Goal: Information Seeking & Learning: Learn about a topic

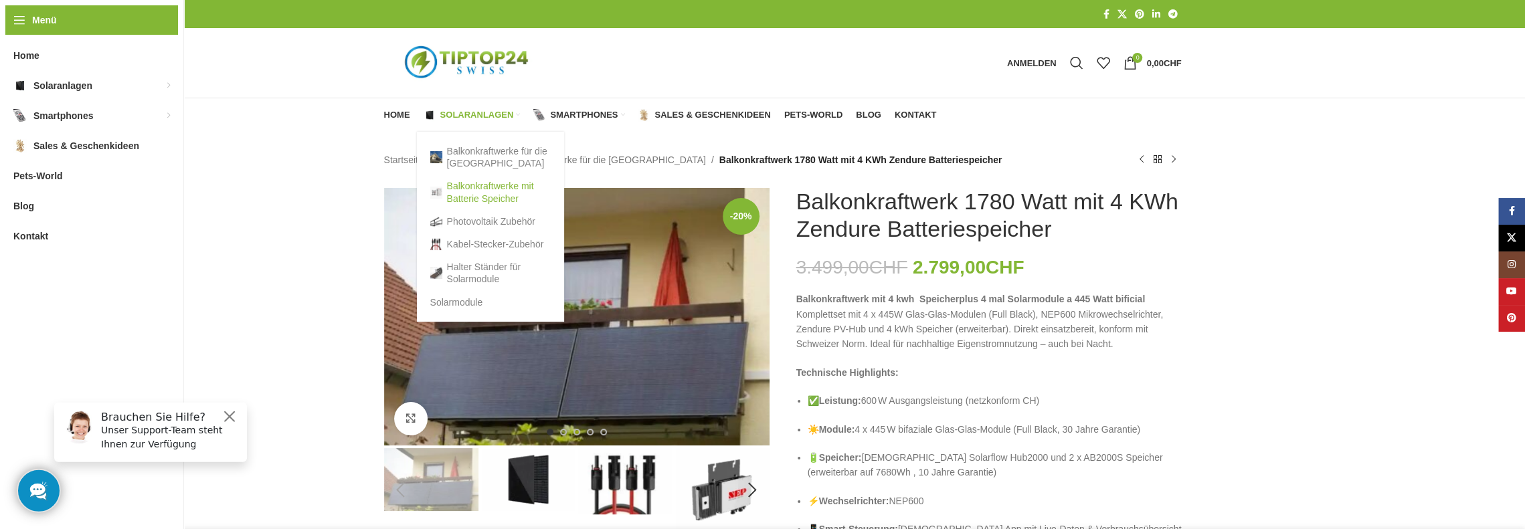
click at [483, 188] on link "Balkonkraftwerke mit Batterie Speicher" at bounding box center [490, 192] width 120 height 35
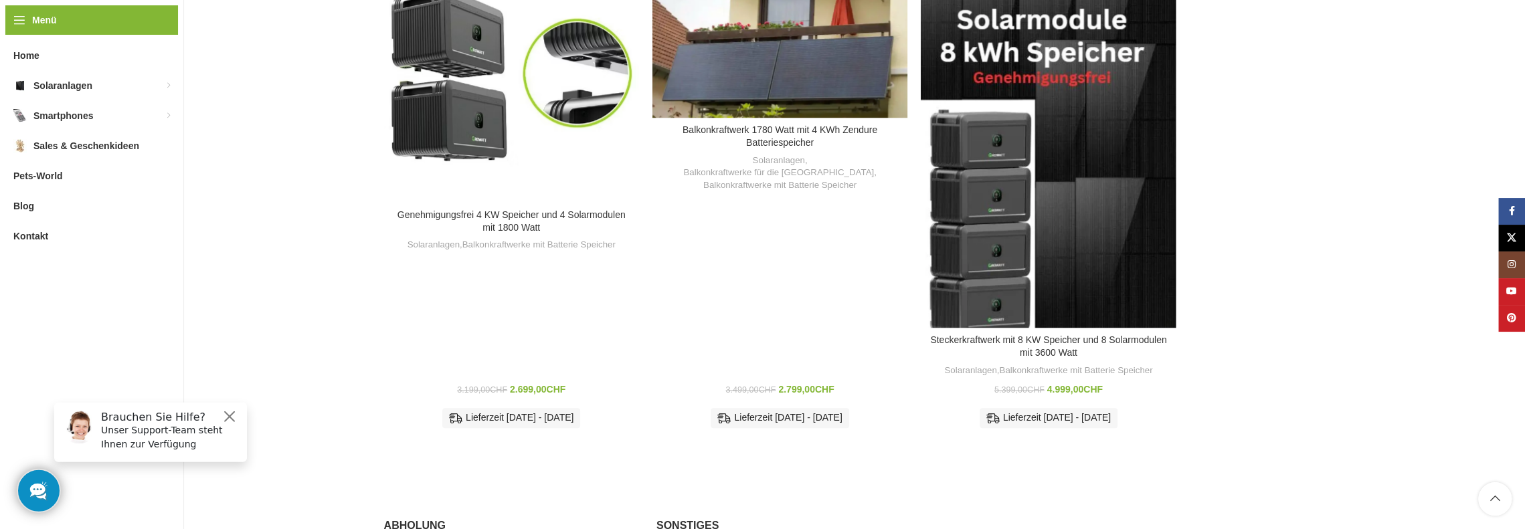
scroll to position [1138, 0]
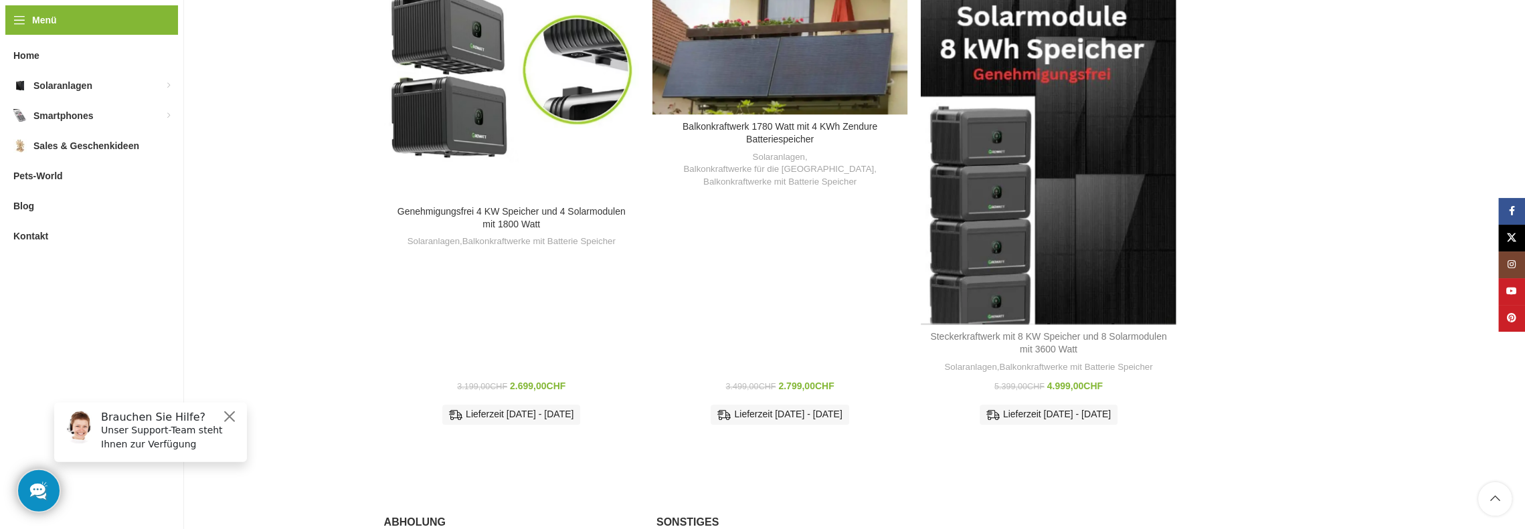
click at [1049, 331] on link "Steckerkraftwerk mit 8 KW Speicher und 8 Solarmodulen mit 3600 Watt" at bounding box center [1048, 343] width 236 height 24
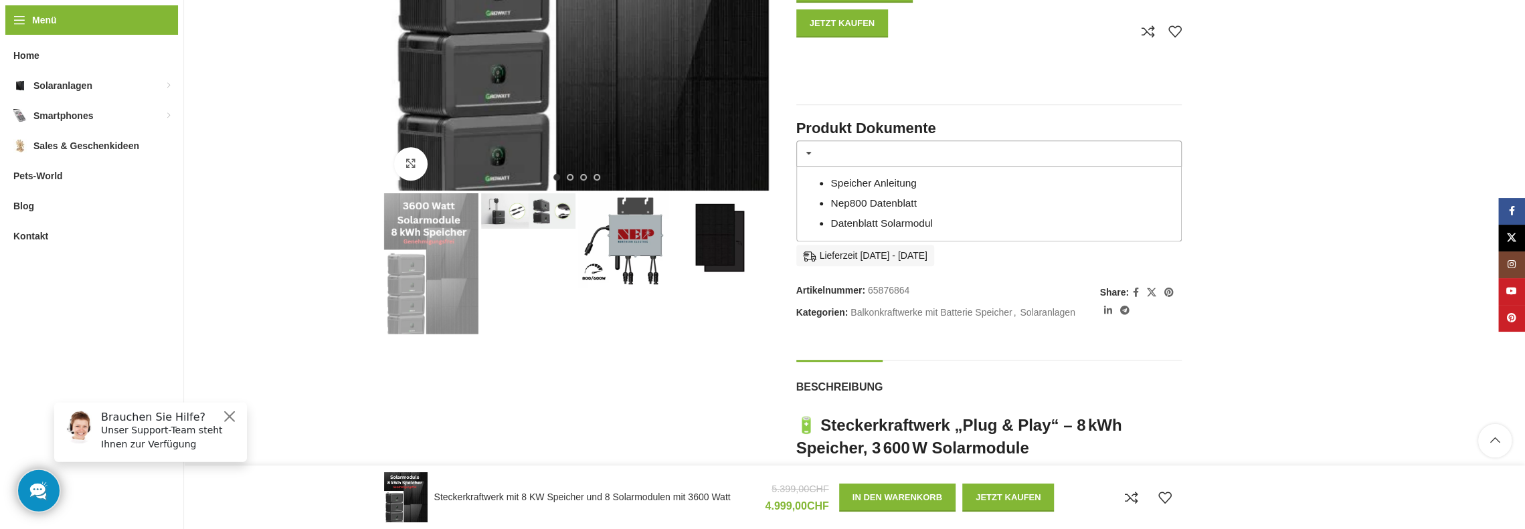
scroll to position [602, 0]
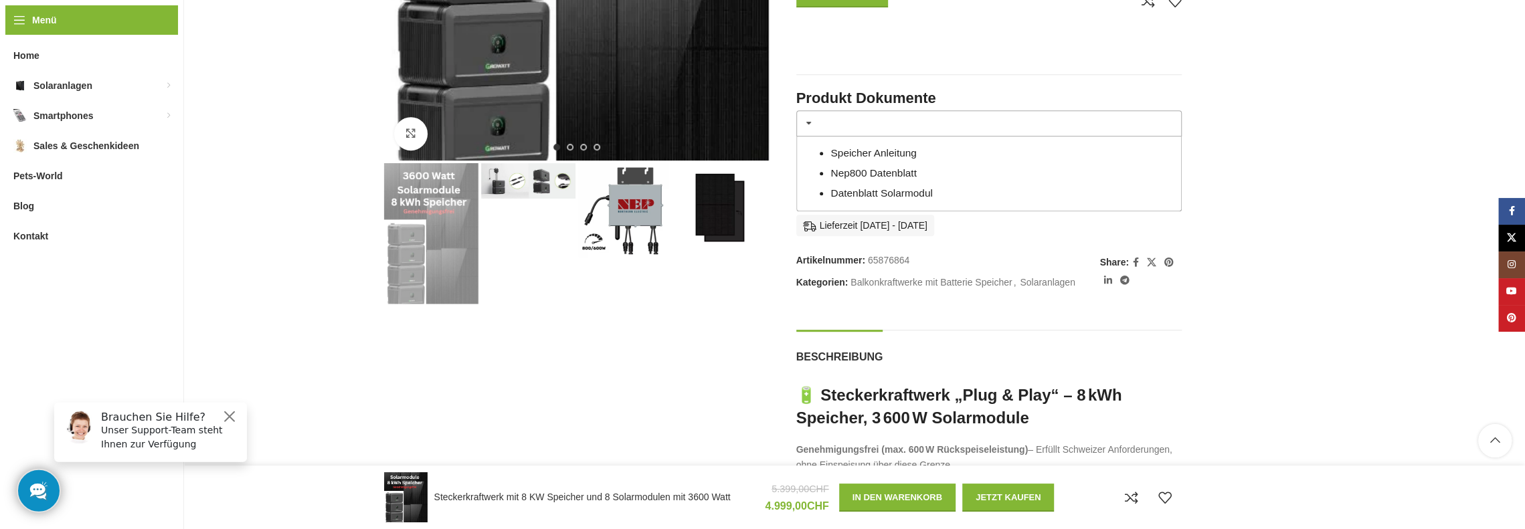
click at [807, 118] on span at bounding box center [809, 123] width 11 height 11
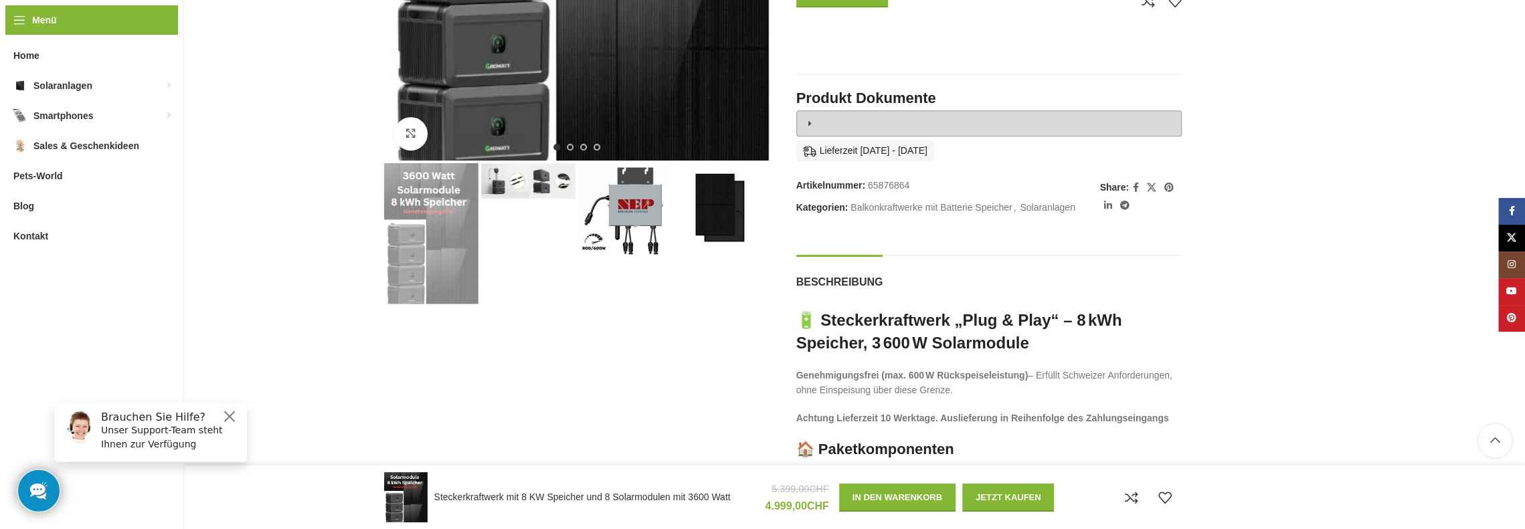
click at [807, 118] on span at bounding box center [809, 123] width 11 height 11
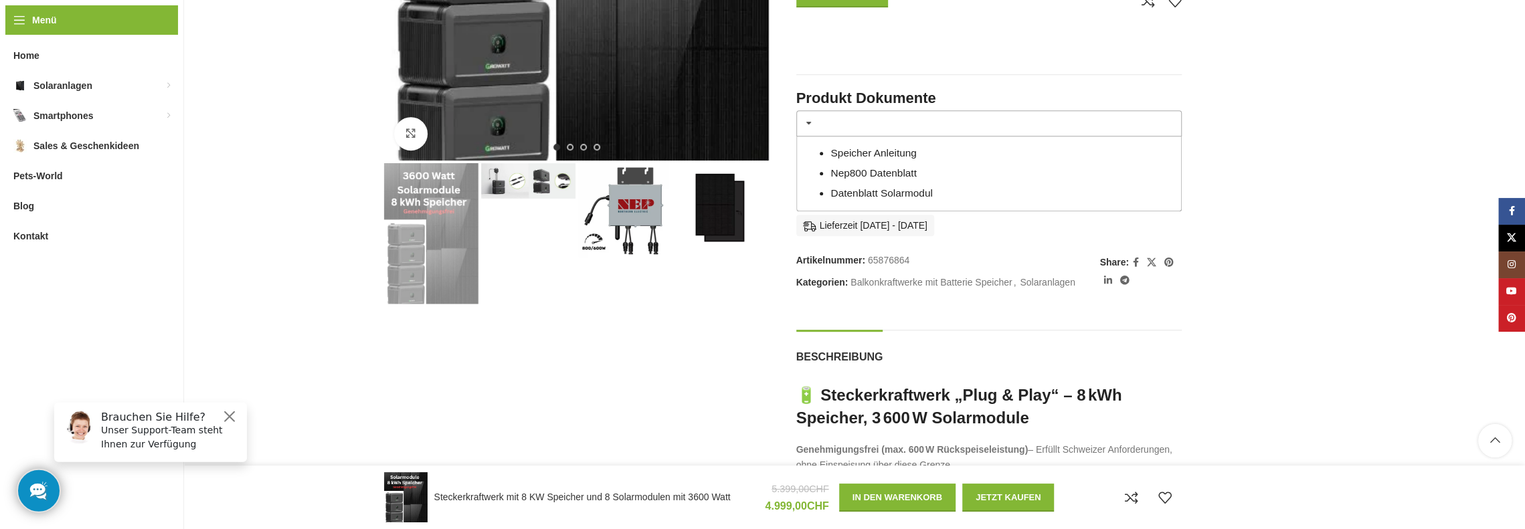
click at [861, 187] on link "Datenblatt Solarmodul" at bounding box center [881, 192] width 102 height 11
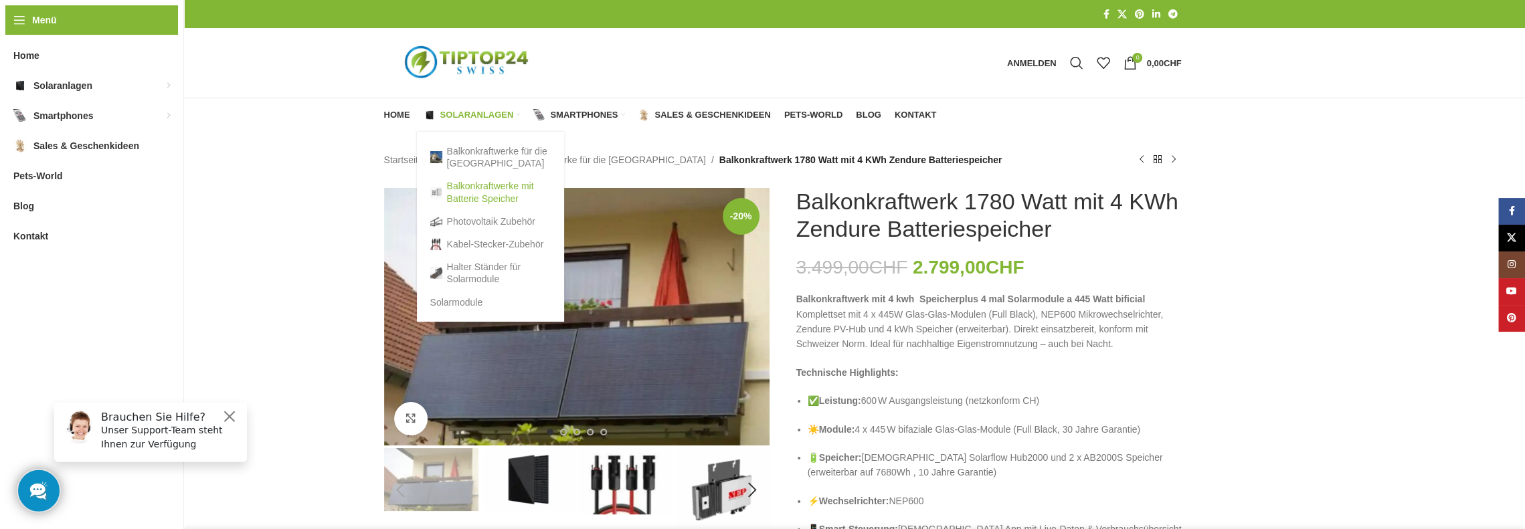
click at [460, 187] on link "Balkonkraftwerke mit Batterie Speicher" at bounding box center [490, 192] width 120 height 35
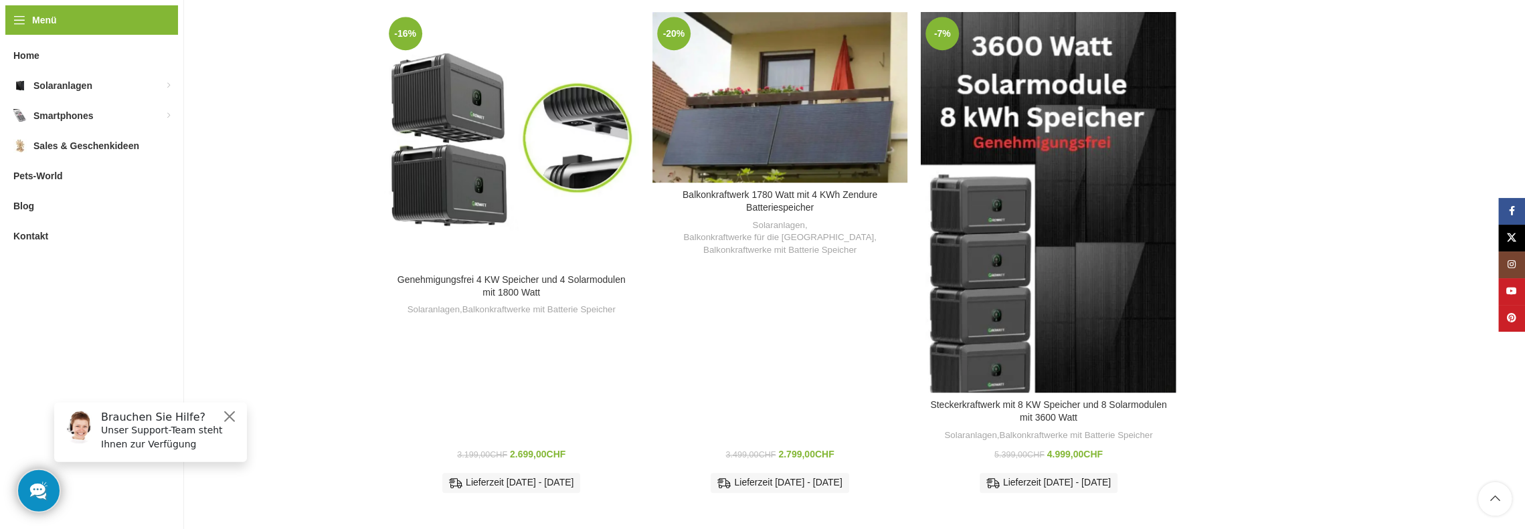
scroll to position [1071, 0]
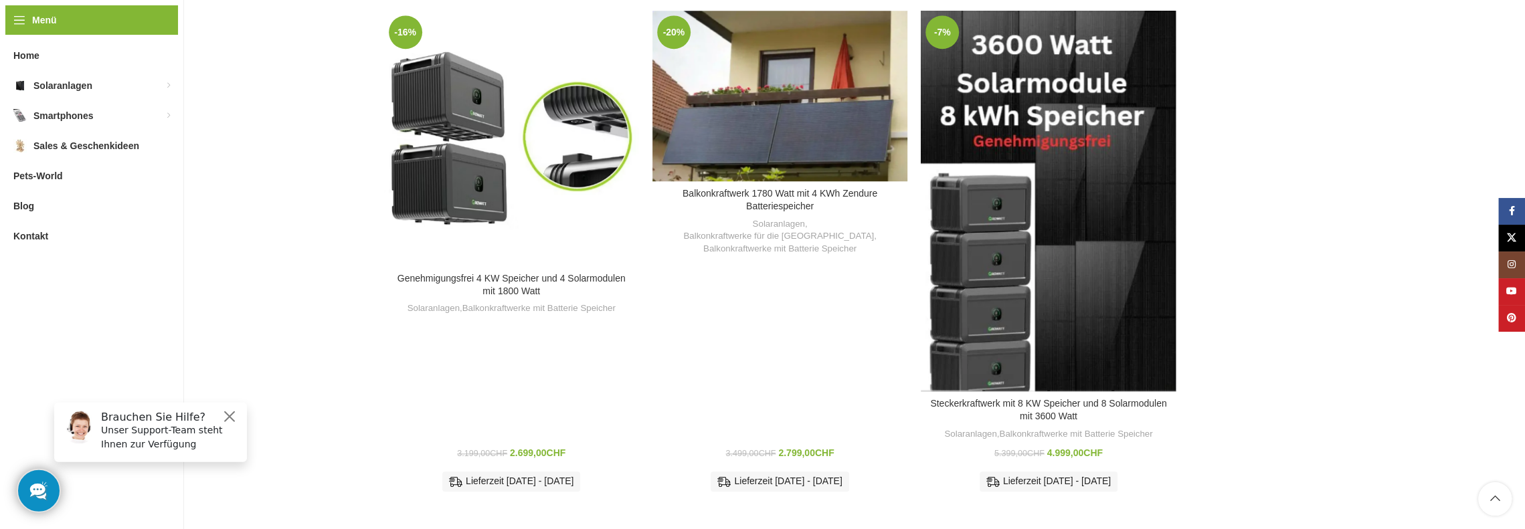
click at [1045, 397] on h3 "Steckerkraftwerk mit 8 KW Speicher und 8 Solarmodulen mit 3600 Watt" at bounding box center [1048, 410] width 242 height 26
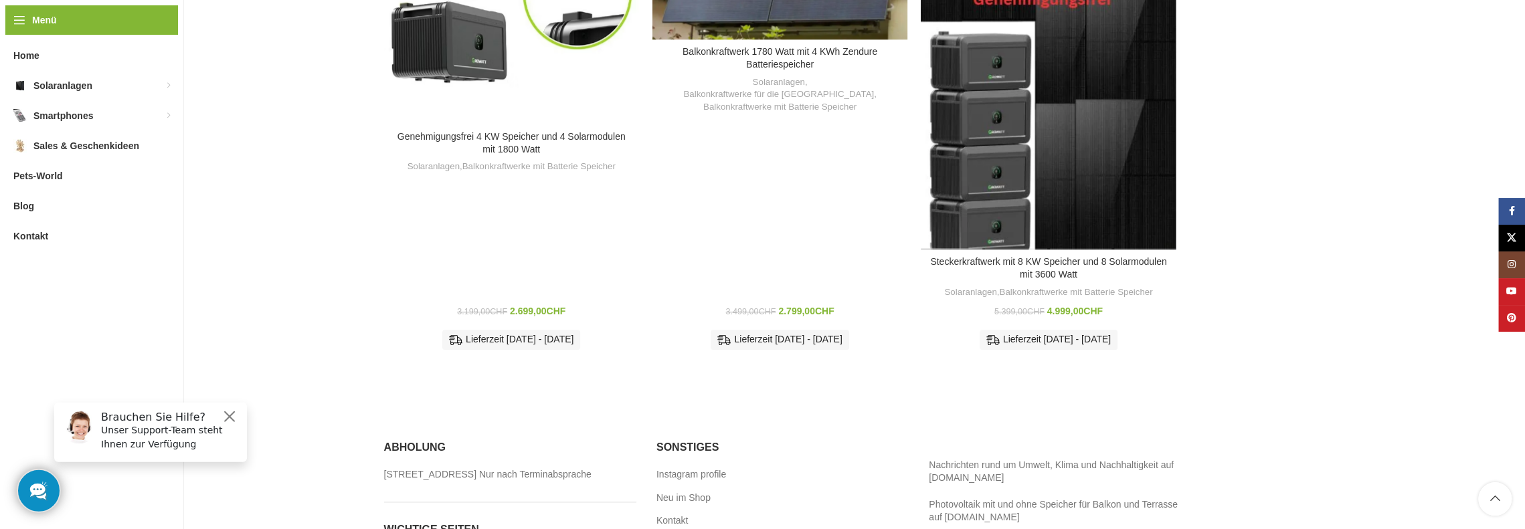
scroll to position [1271, 0]
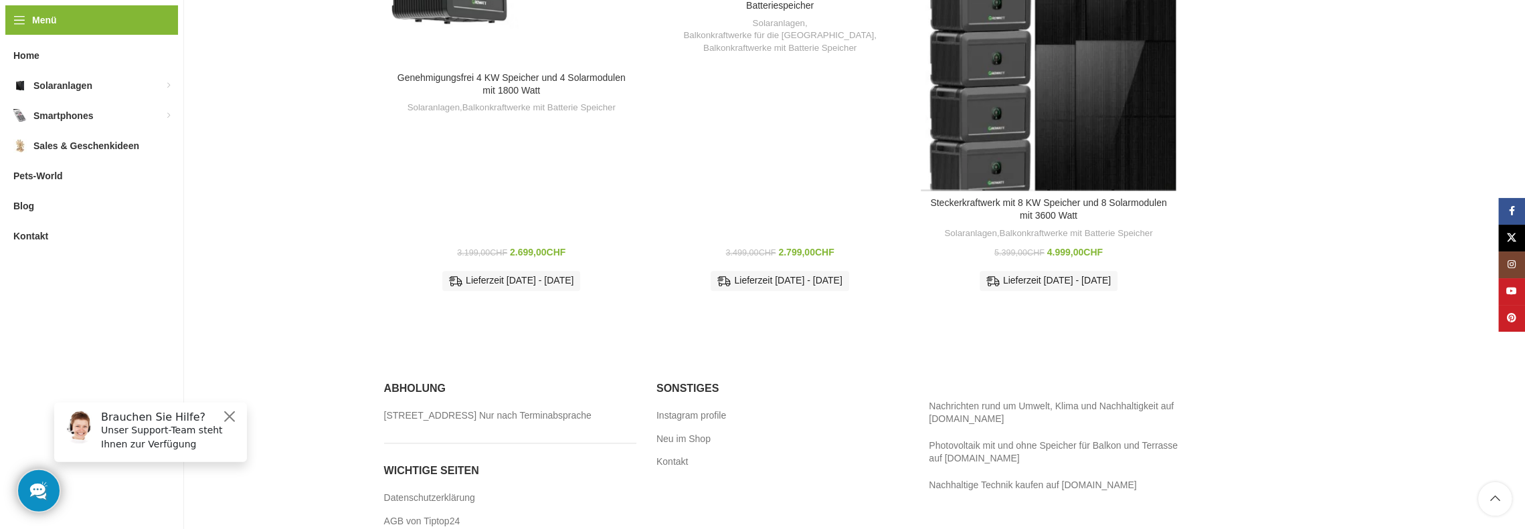
click at [976, 300] on strong "Kundensupport vor und nach dem Kauf:" at bounding box center [1030, 305] width 179 height 11
click at [972, 298] on li "Kundensupport vor und nach dem Kauf: Kontakt & Beratung: Telefon & WhatsApp: +4…" at bounding box center [1054, 328] width 228 height 60
click at [1029, 197] on link "Steckerkraftwerk mit 8 KW Speicher und 8 Solarmodulen mit 3600 Watt" at bounding box center [1048, 209] width 236 height 24
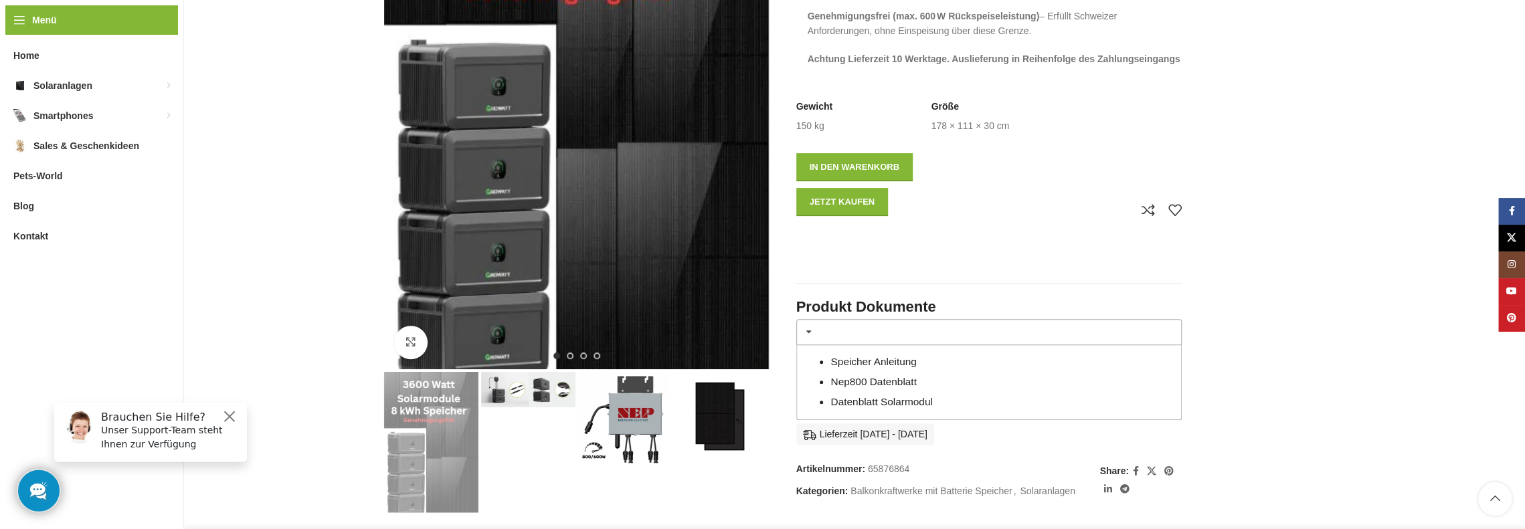
scroll to position [401, 0]
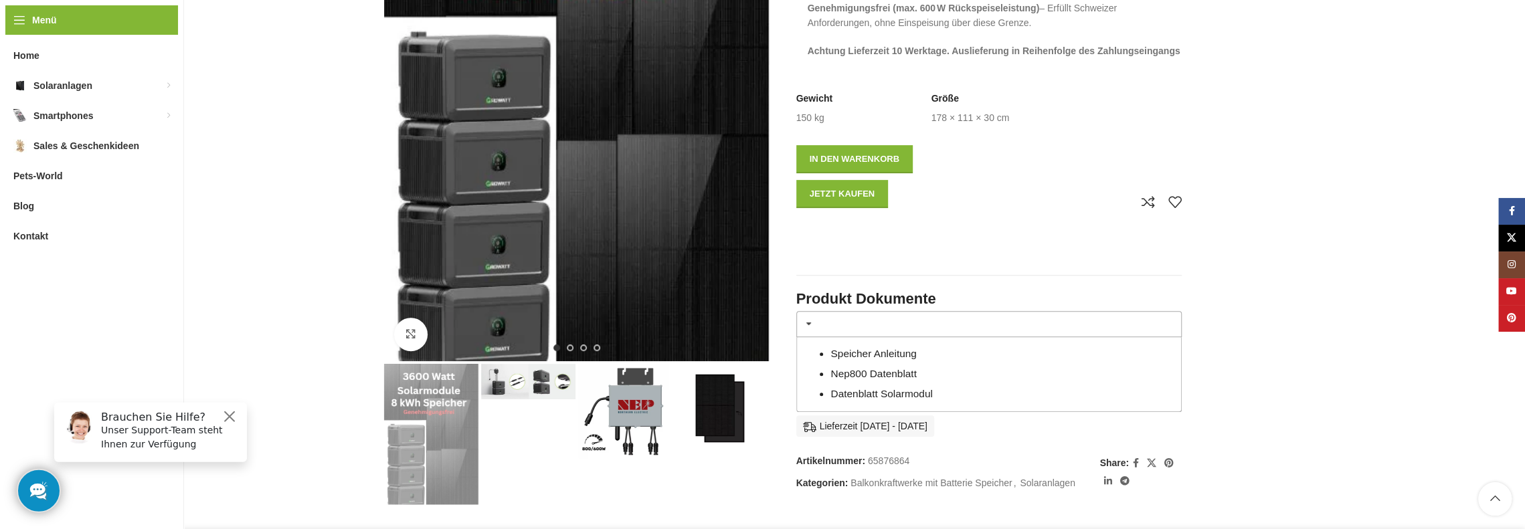
click at [836, 368] on link "Nep800 Datenblatt" at bounding box center [873, 373] width 86 height 11
click at [846, 348] on link "Speicher Anleitung" at bounding box center [873, 353] width 86 height 11
